Goal: Task Accomplishment & Management: Manage account settings

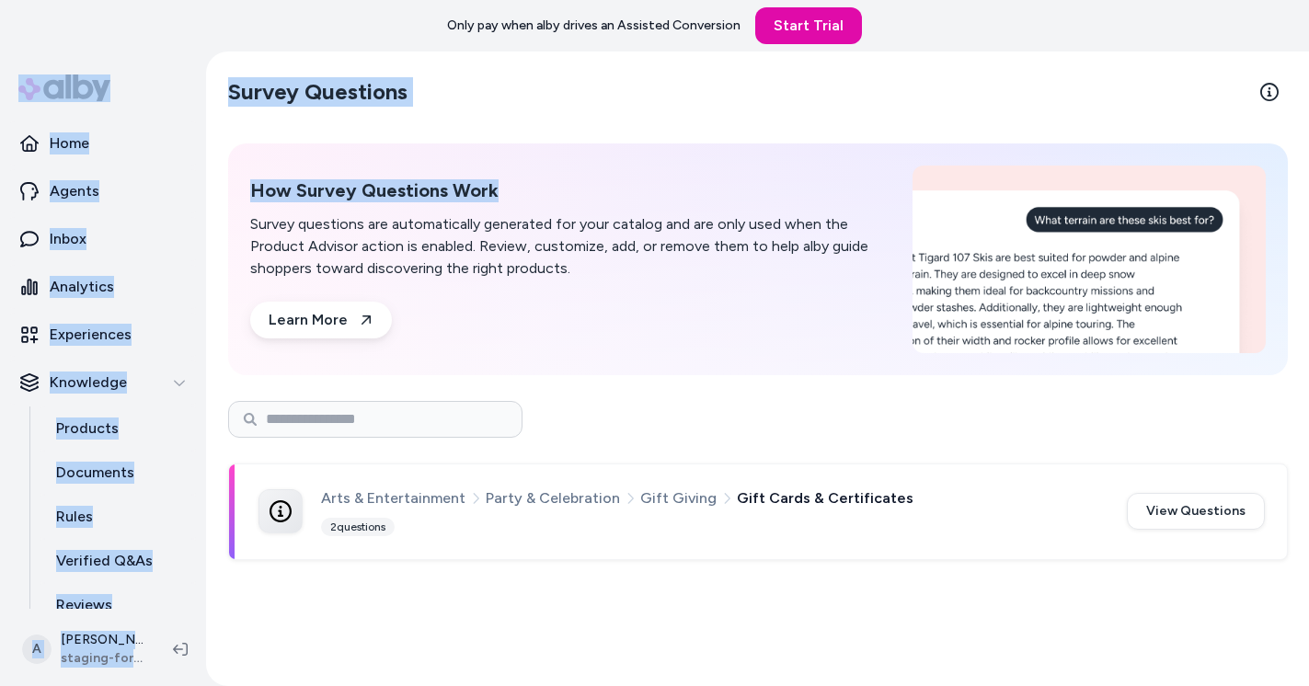
scroll to position [110, 0]
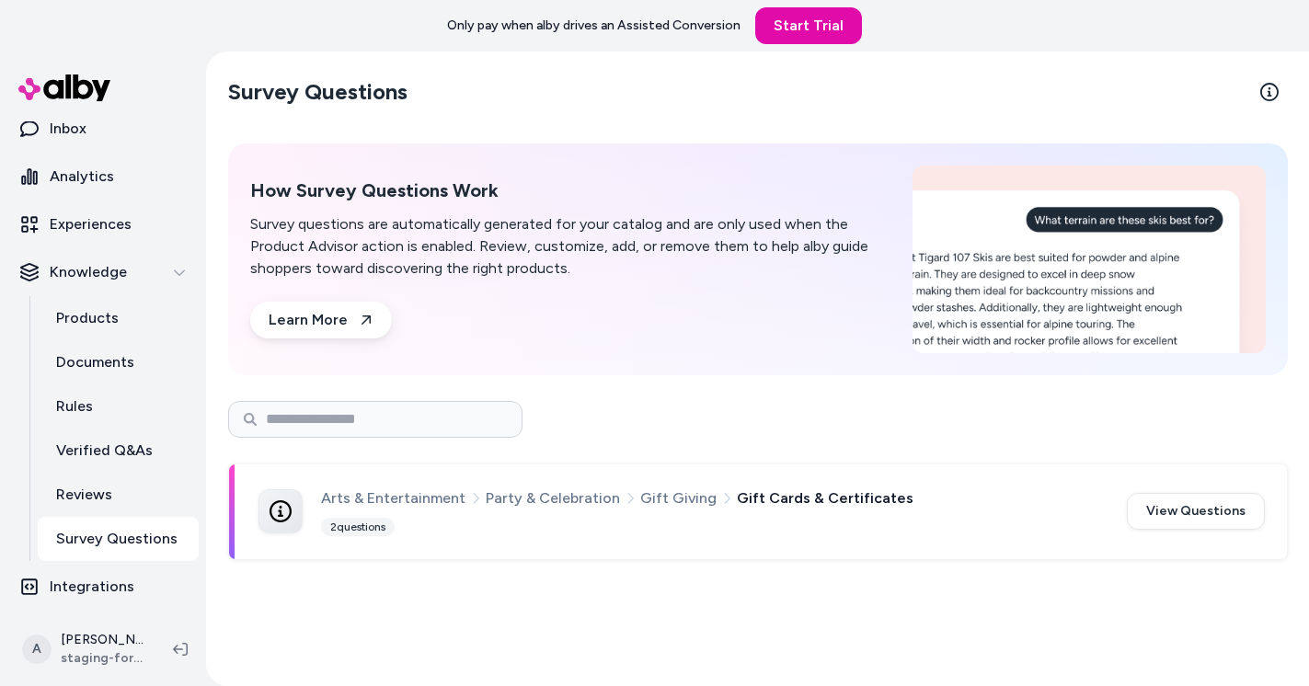
click at [554, 300] on div "How Survey Questions Work Survey questions are automatically generated for your…" at bounding box center [570, 258] width 640 height 159
click at [94, 314] on p "Products" at bounding box center [87, 318] width 63 height 22
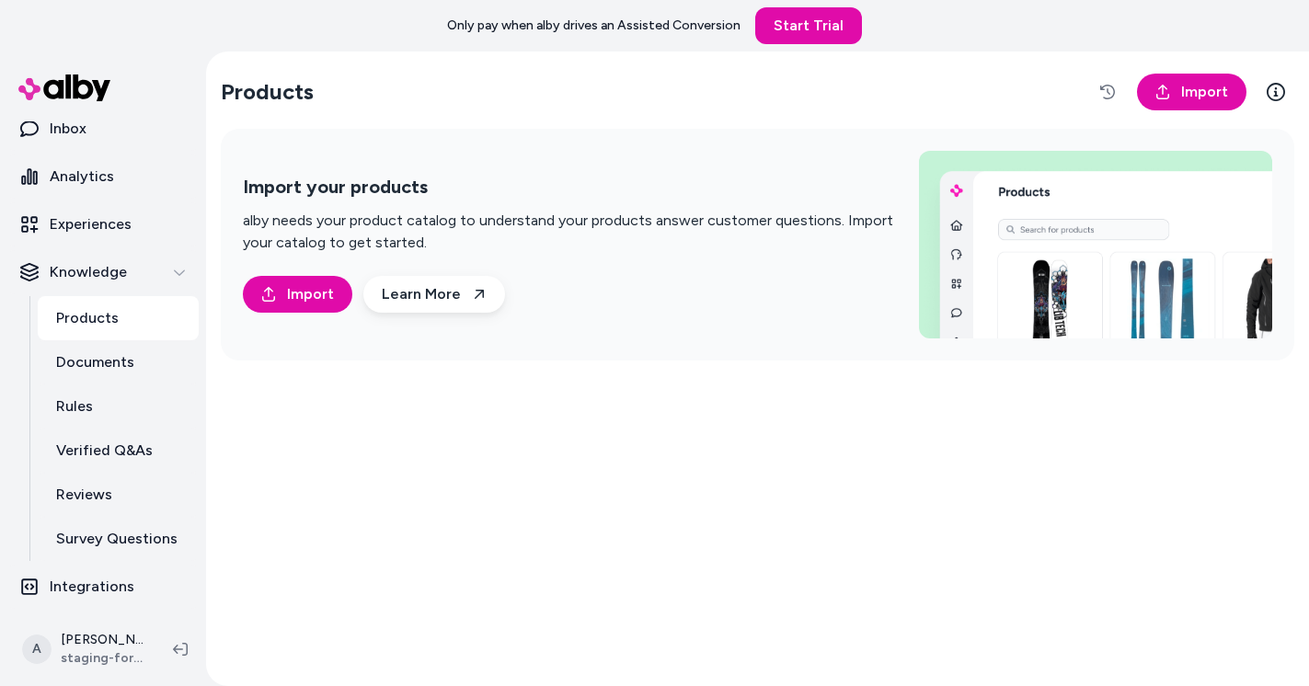
click at [500, 468] on div "Products Import Import your products alby needs your product catalog to underst…" at bounding box center [757, 369] width 1103 height 635
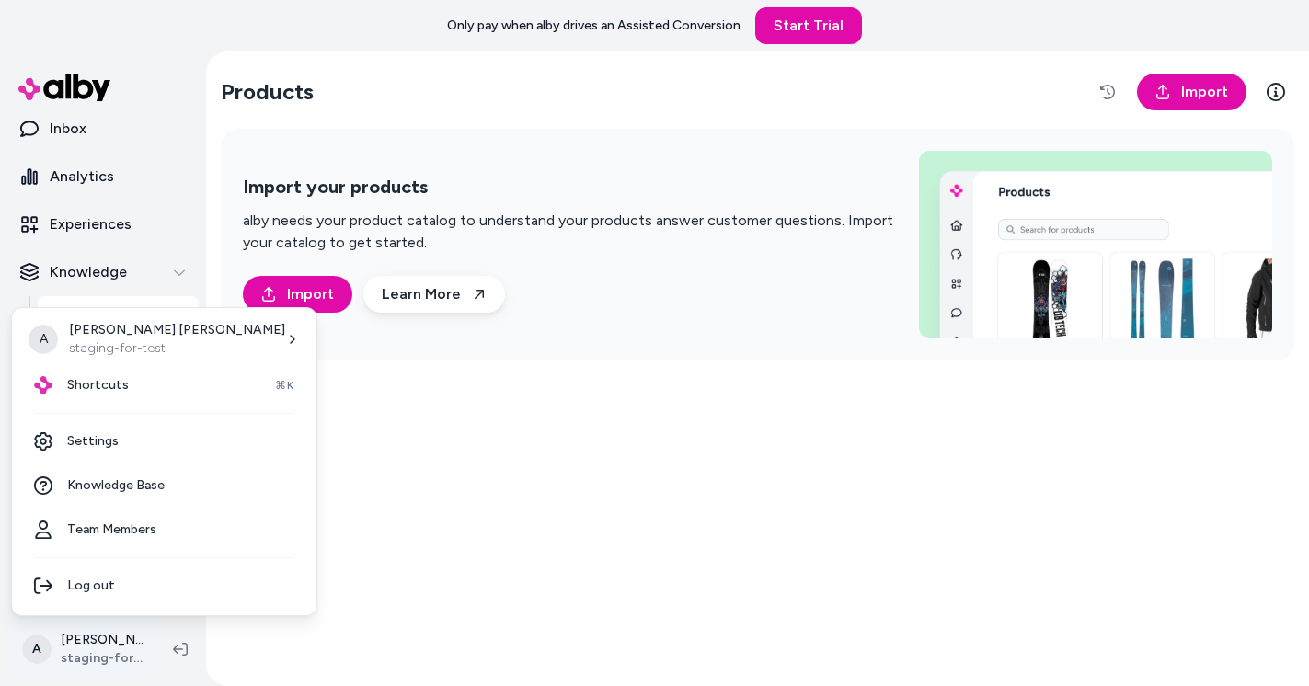
click at [103, 656] on html "Only pay when alby drives an Assisted Conversion Start Trial Home Agents Inbox …" at bounding box center [654, 343] width 1309 height 686
click at [116, 432] on link "Settings" at bounding box center [164, 441] width 290 height 44
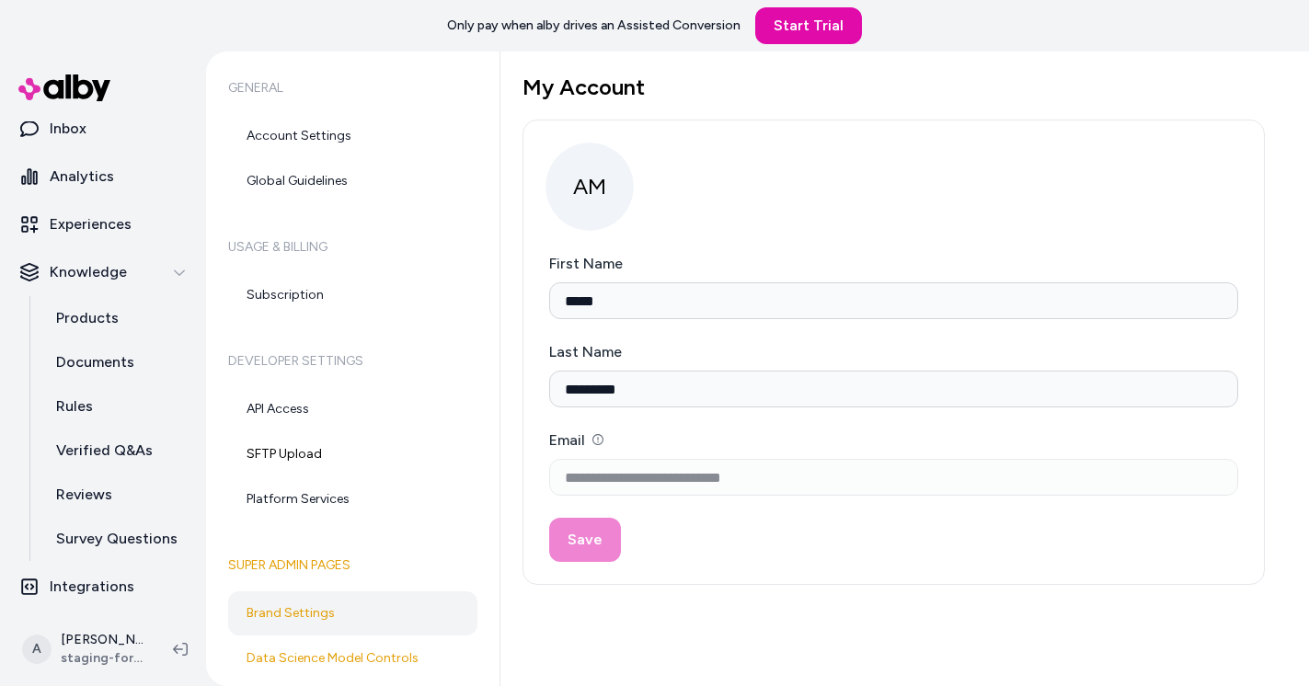
click at [349, 603] on link "Brand Settings" at bounding box center [352, 613] width 249 height 44
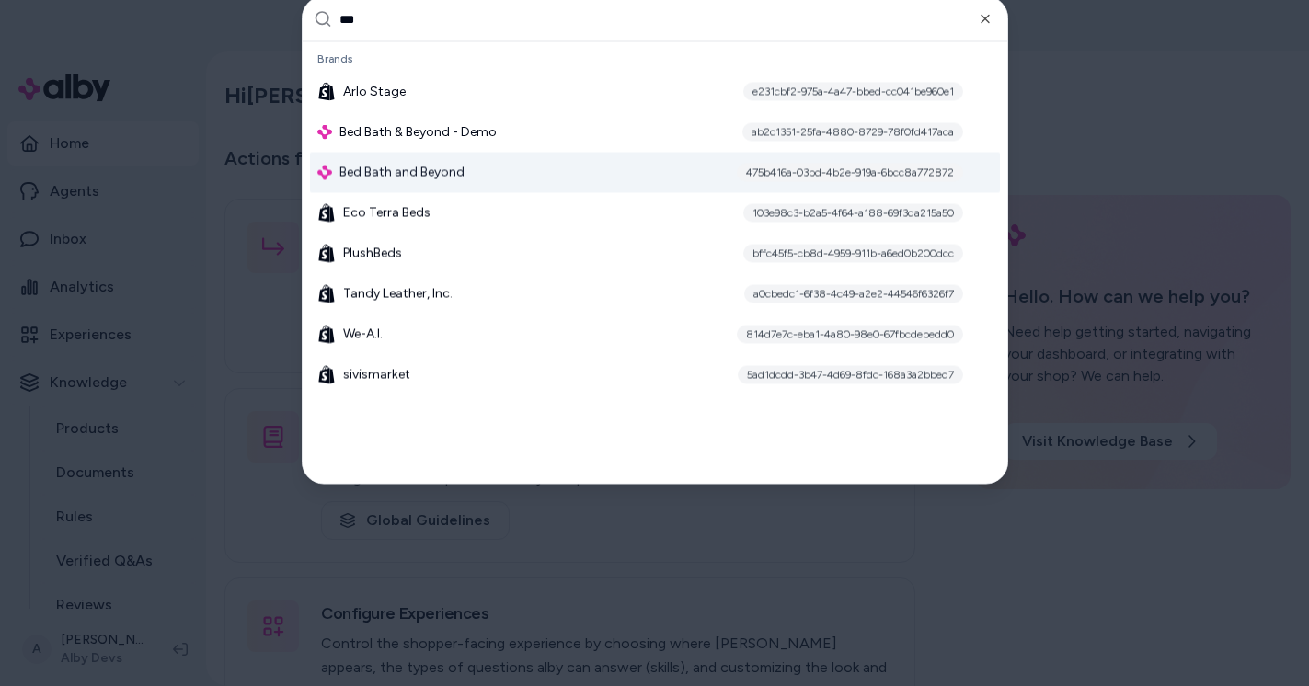
type input "***"
click at [523, 170] on div "Bed Bath and Beyond 475b416a-03bd-4b2e-919a-6bcc8a772872" at bounding box center [655, 173] width 690 height 40
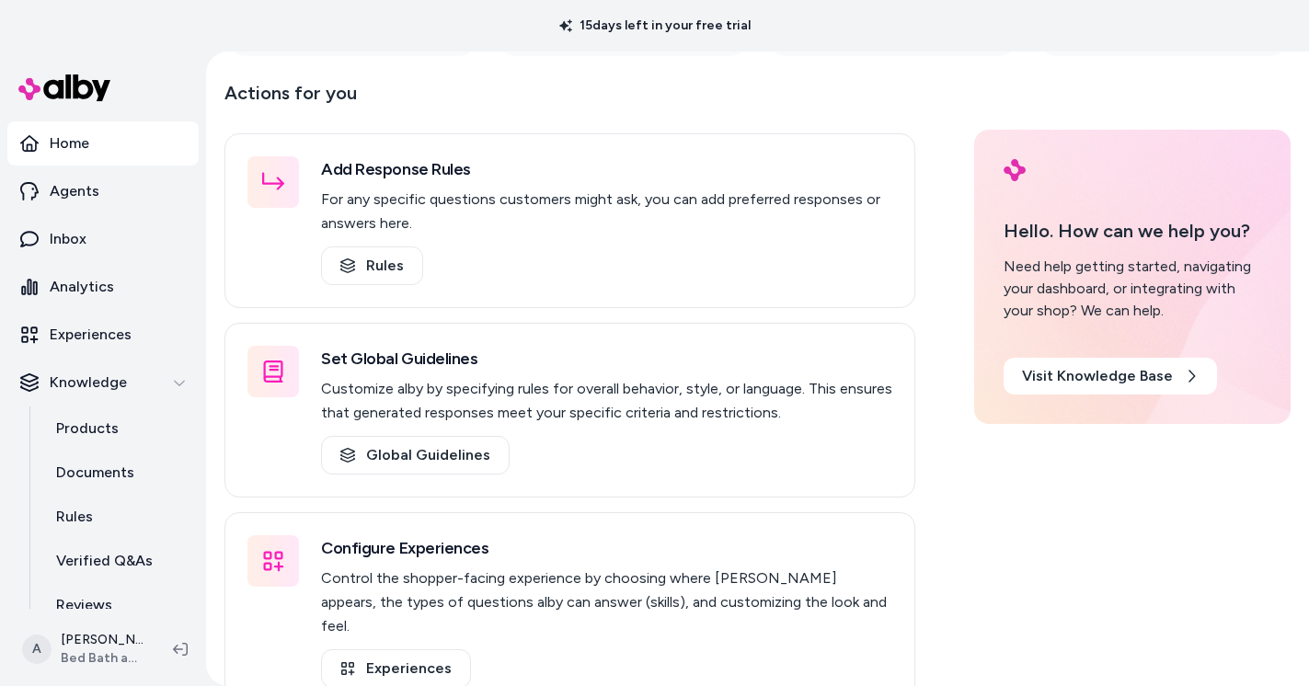
scroll to position [287, 0]
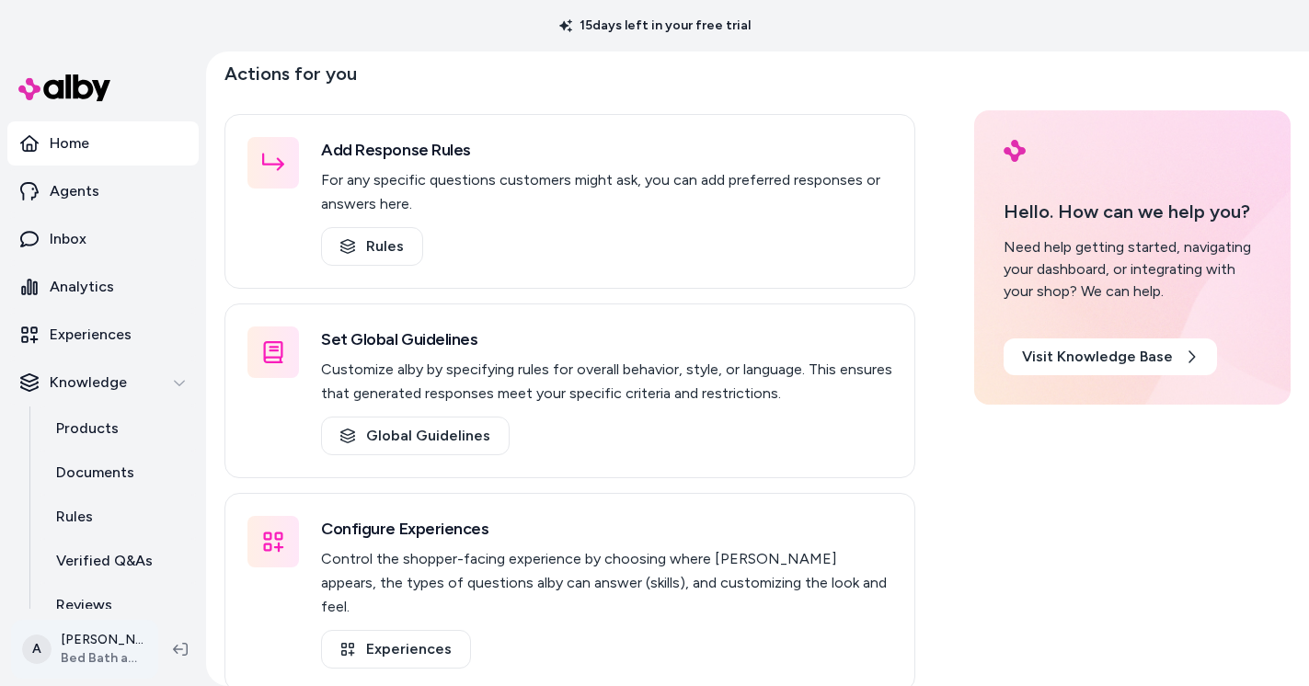
click at [114, 648] on html "15 days left in your free trial Home Agents Inbox Analytics Experiences Knowled…" at bounding box center [654, 343] width 1309 height 686
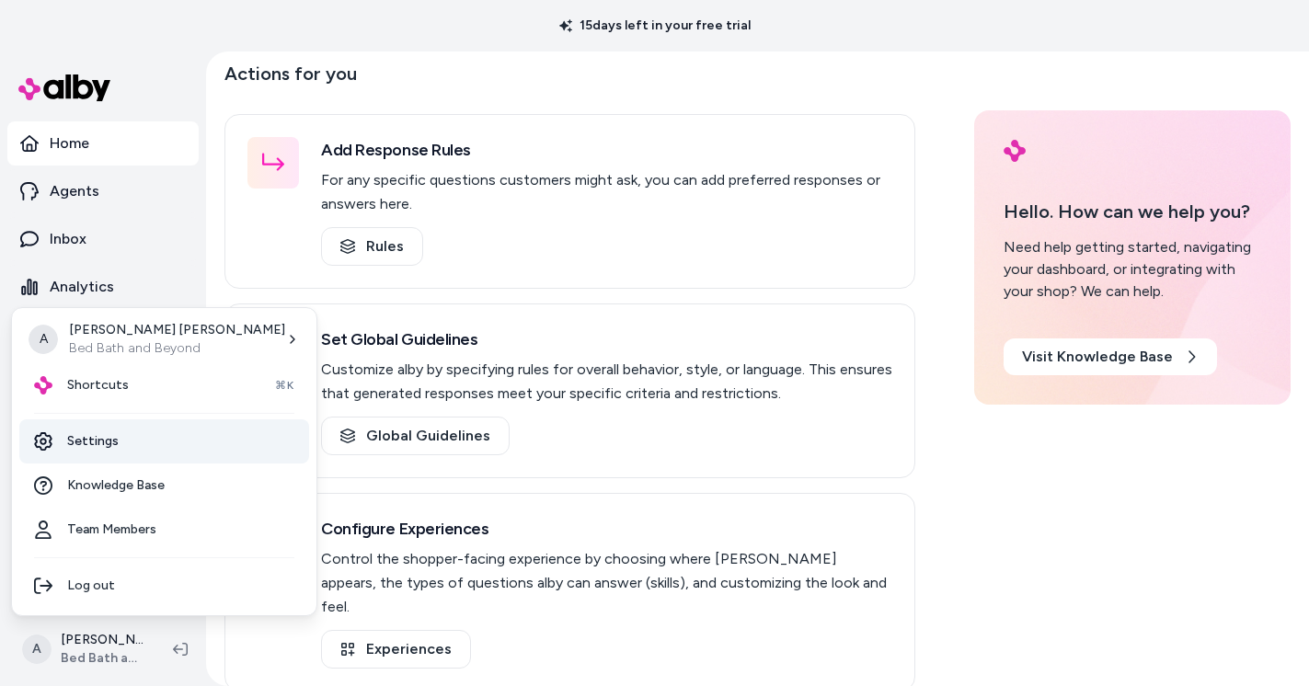
click at [119, 439] on link "Settings" at bounding box center [164, 441] width 290 height 44
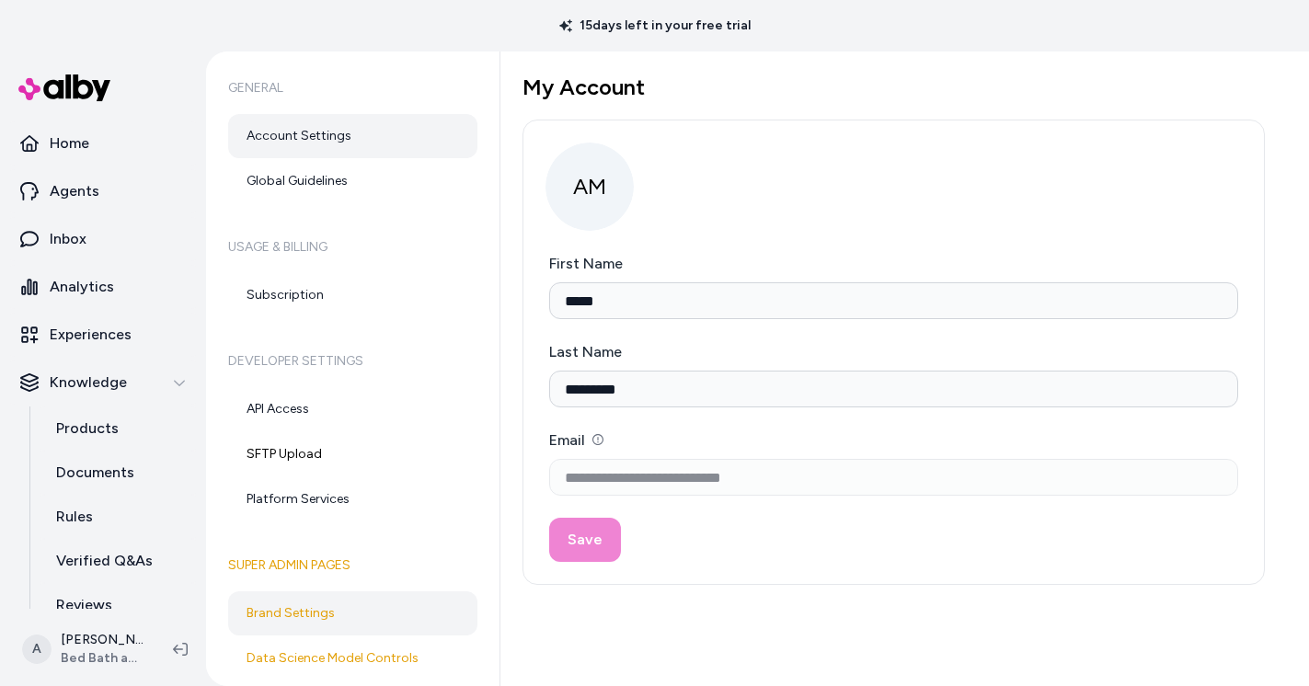
click at [340, 611] on link "Brand Settings" at bounding box center [352, 613] width 249 height 44
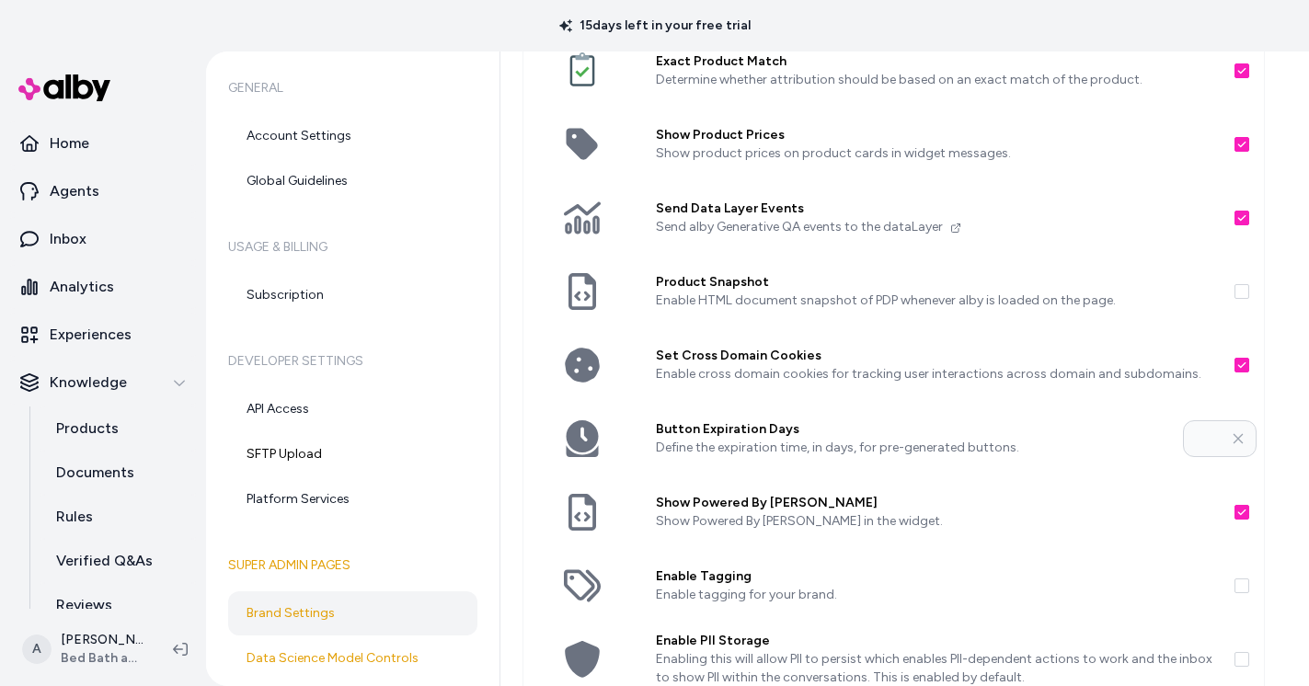
scroll to position [157, 0]
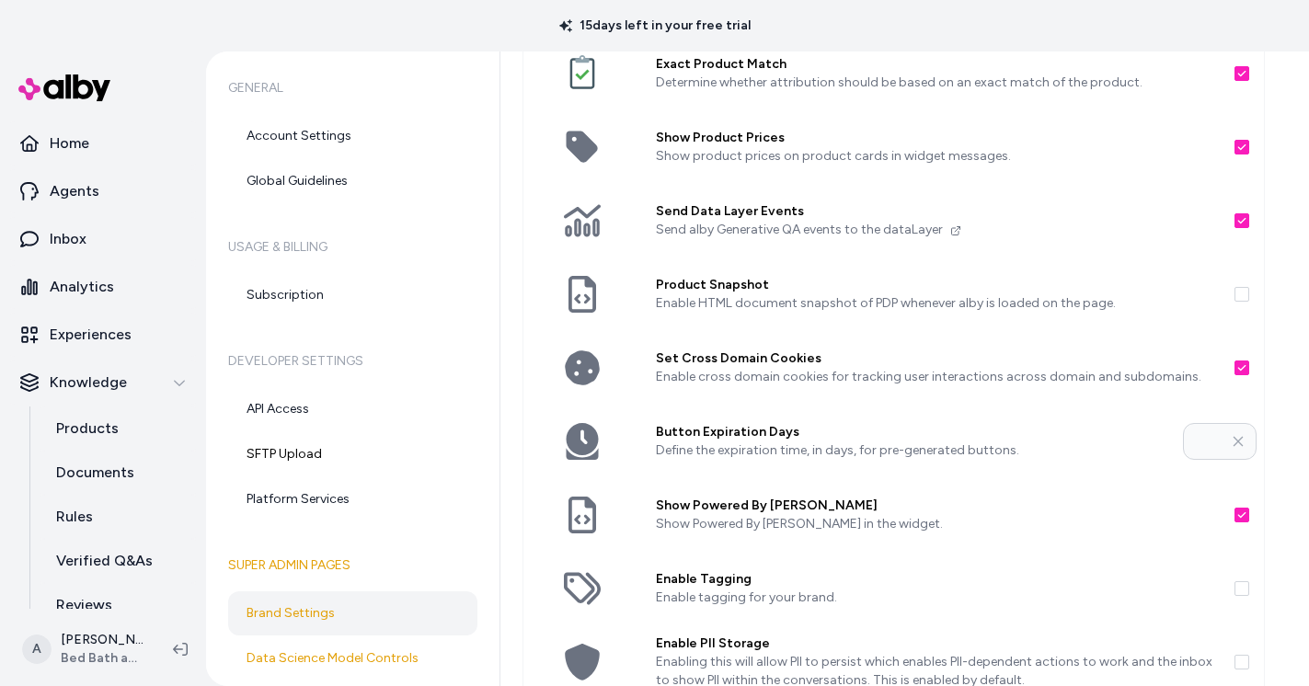
click at [937, 305] on p "Enable HTML document snapshot of PDP whenever alby is loaded on the page." at bounding box center [938, 303] width 564 height 18
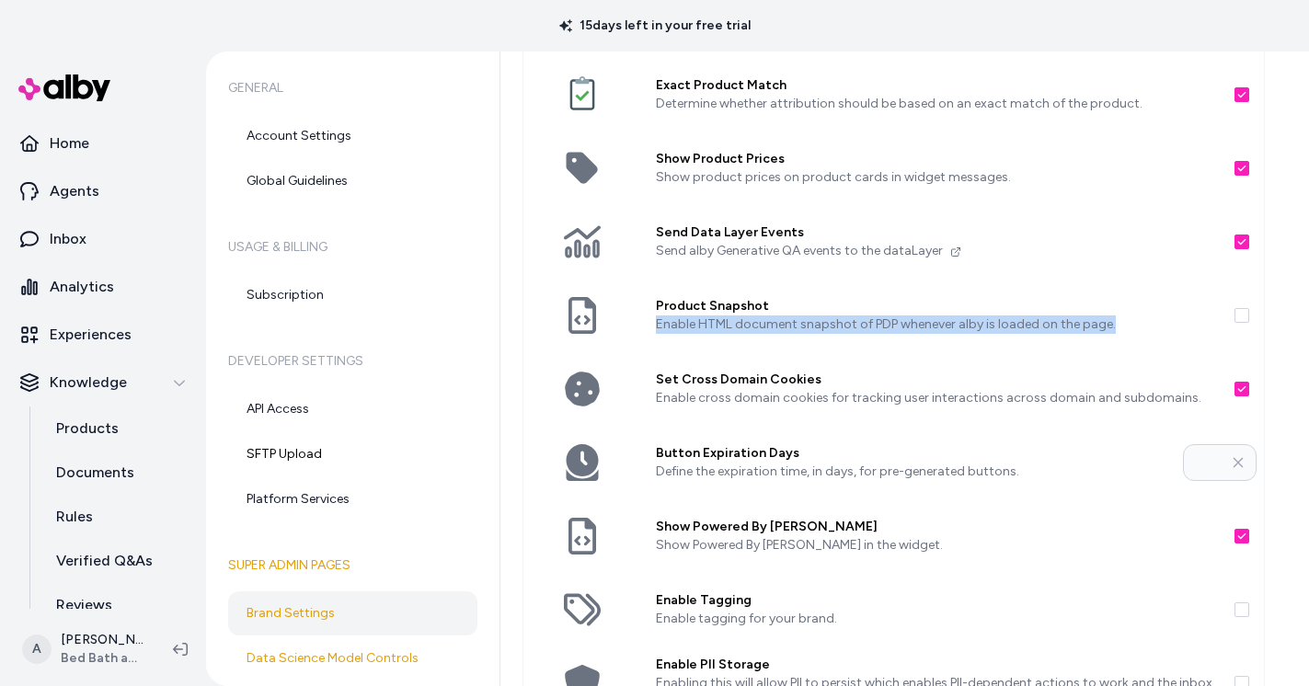
scroll to position [133, 0]
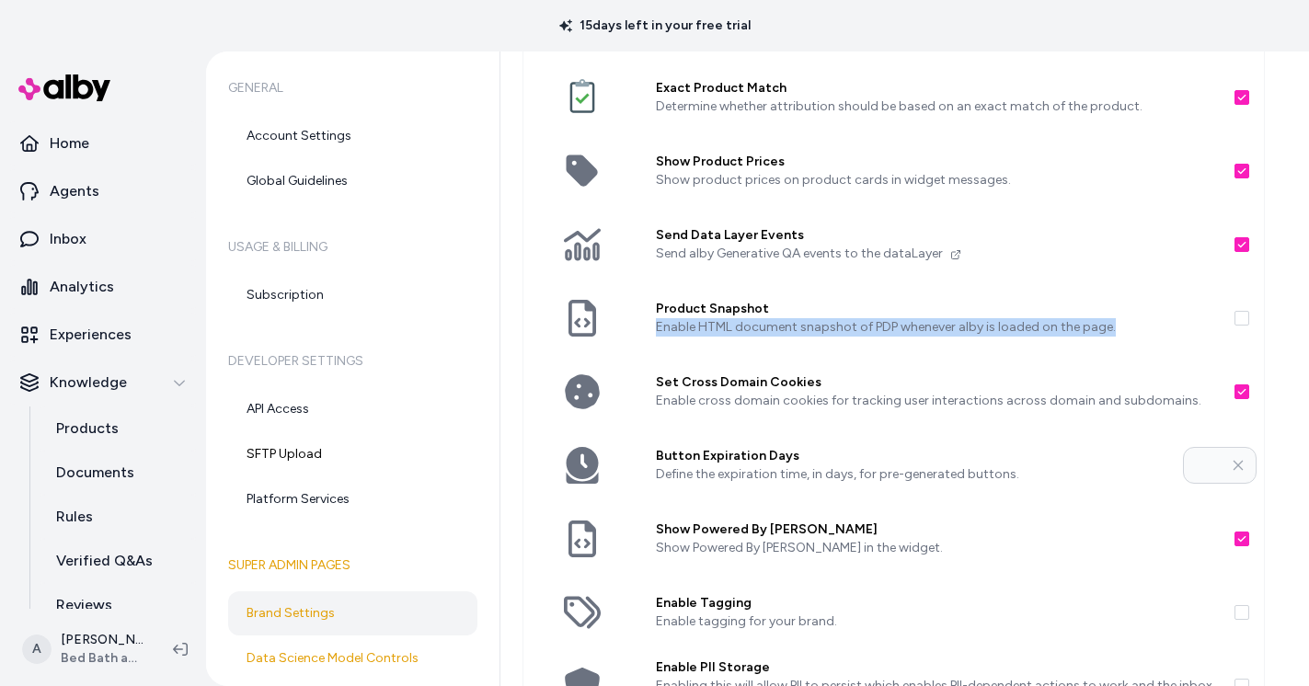
click at [706, 319] on p "Enable HTML document snapshot of PDP whenever alby is loaded on the page." at bounding box center [938, 327] width 564 height 18
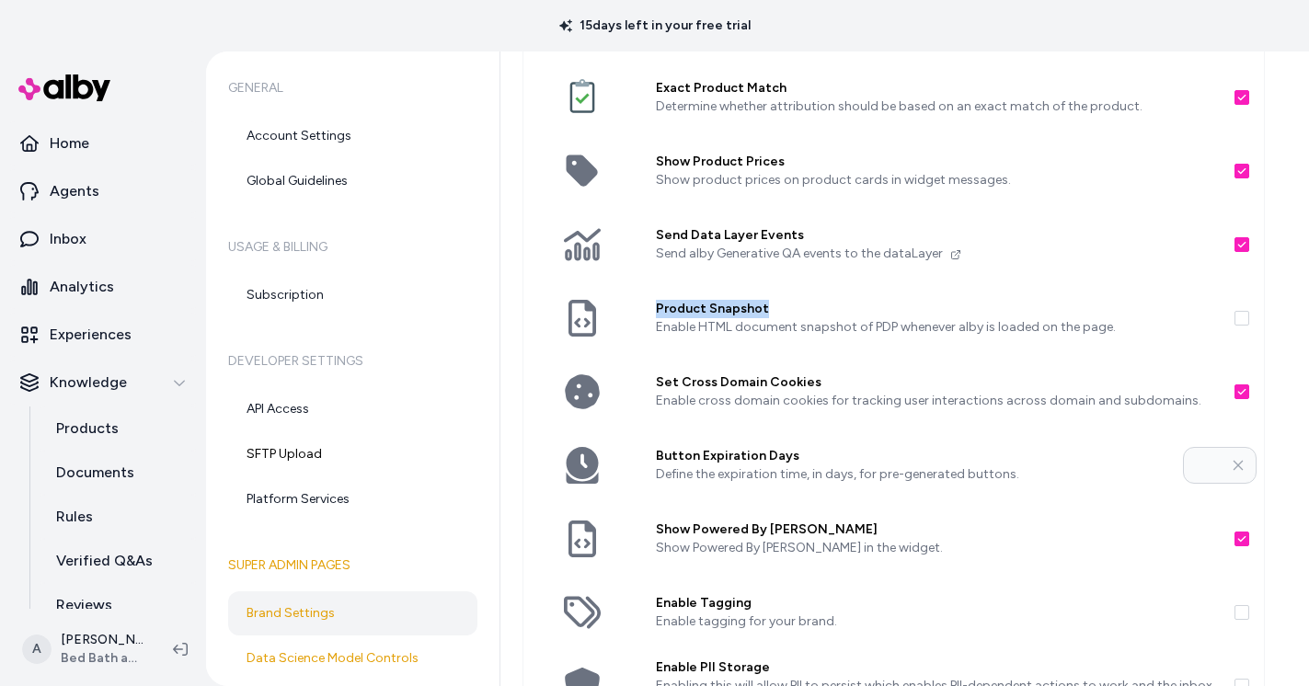
drag, startPoint x: 768, startPoint y: 309, endPoint x: 658, endPoint y: 310, distance: 110.4
click at [658, 310] on label "Product Snapshot" at bounding box center [938, 309] width 564 height 18
copy label "Product Snapshot"
click at [795, 330] on p "Enable HTML document snapshot of PDP whenever alby is loaded on the page." at bounding box center [938, 327] width 564 height 18
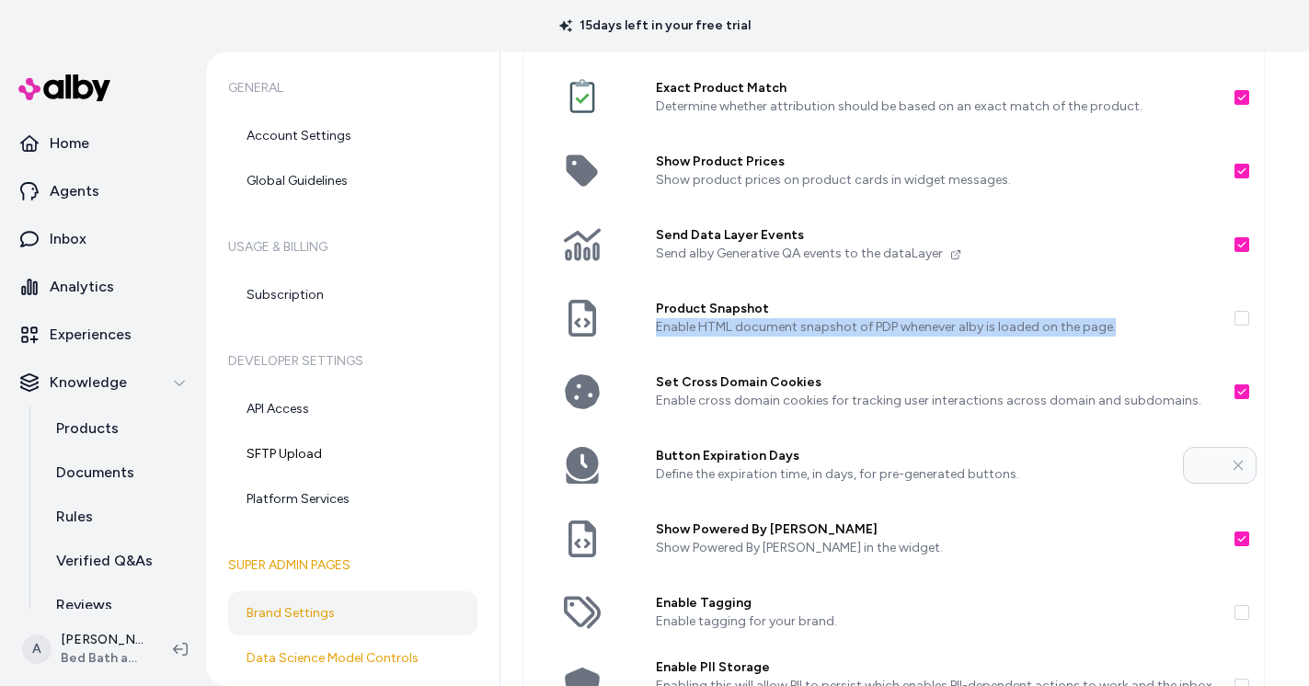
click at [795, 330] on p "Enable HTML document snapshot of PDP whenever alby is loaded on the page." at bounding box center [938, 327] width 564 height 18
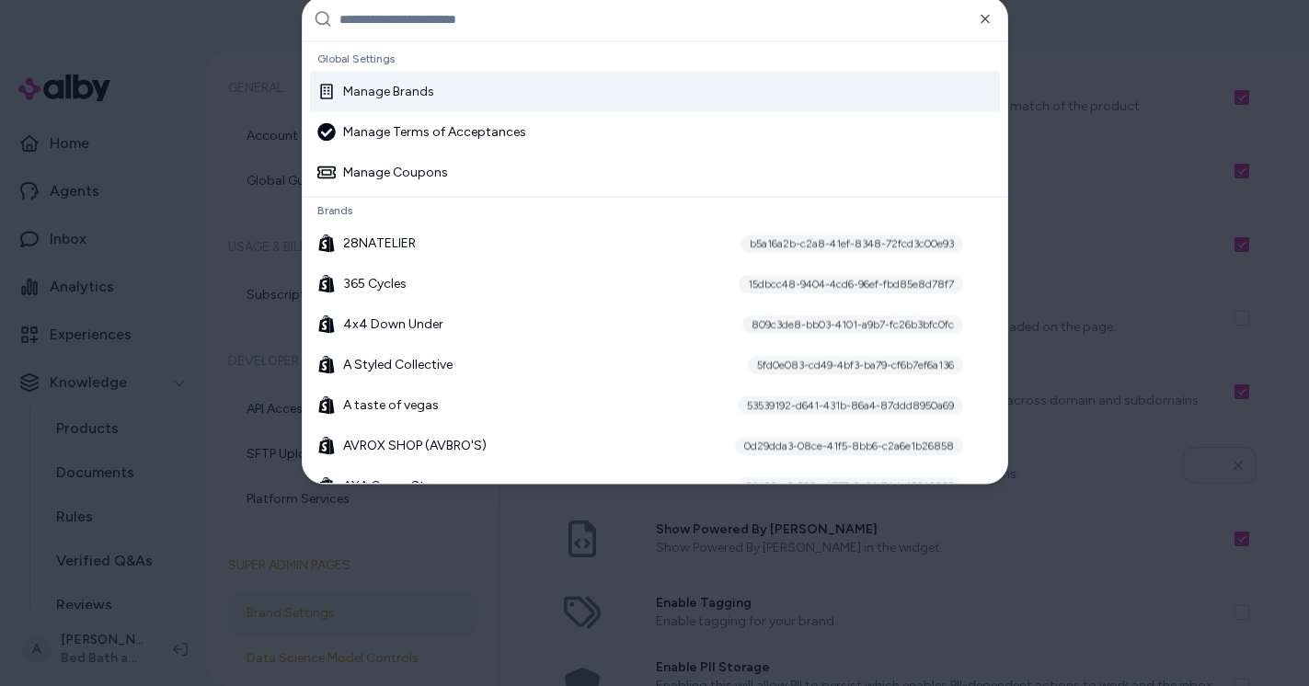
type input "**********"
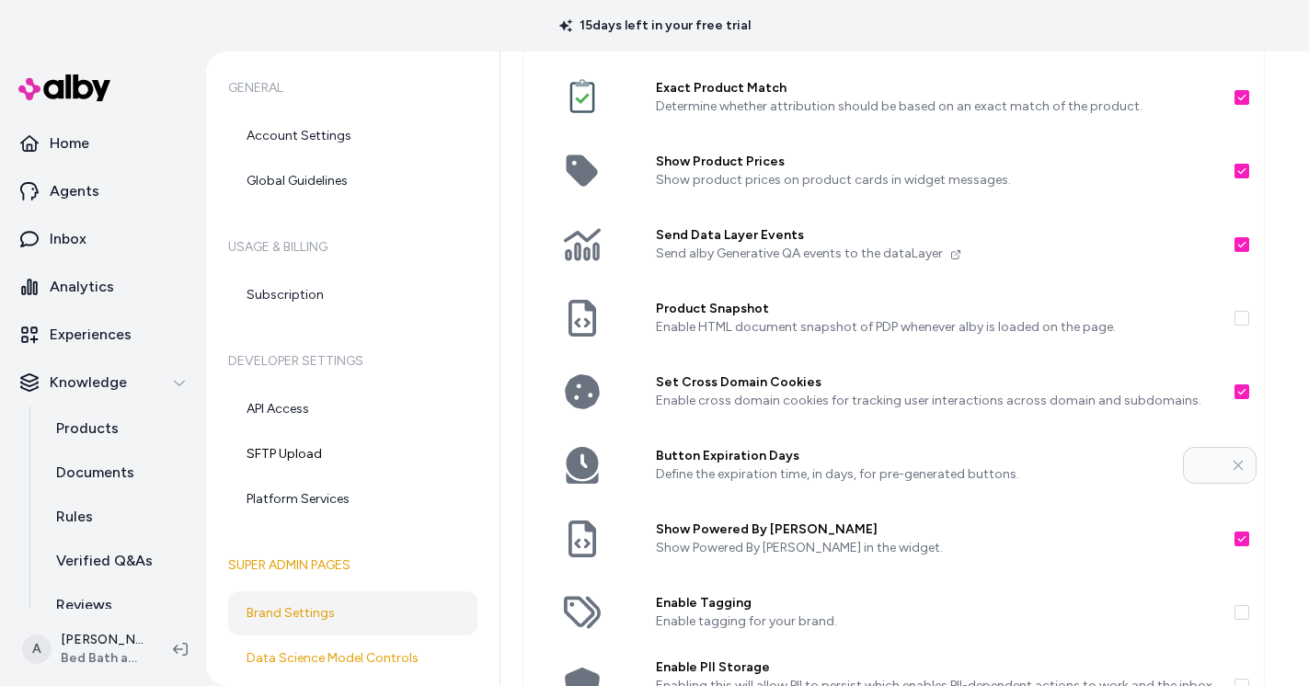
click at [1007, 325] on p "Enable HTML document snapshot of PDP whenever alby is loaded on the page." at bounding box center [938, 327] width 564 height 18
